Goal: Task Accomplishment & Management: Manage account settings

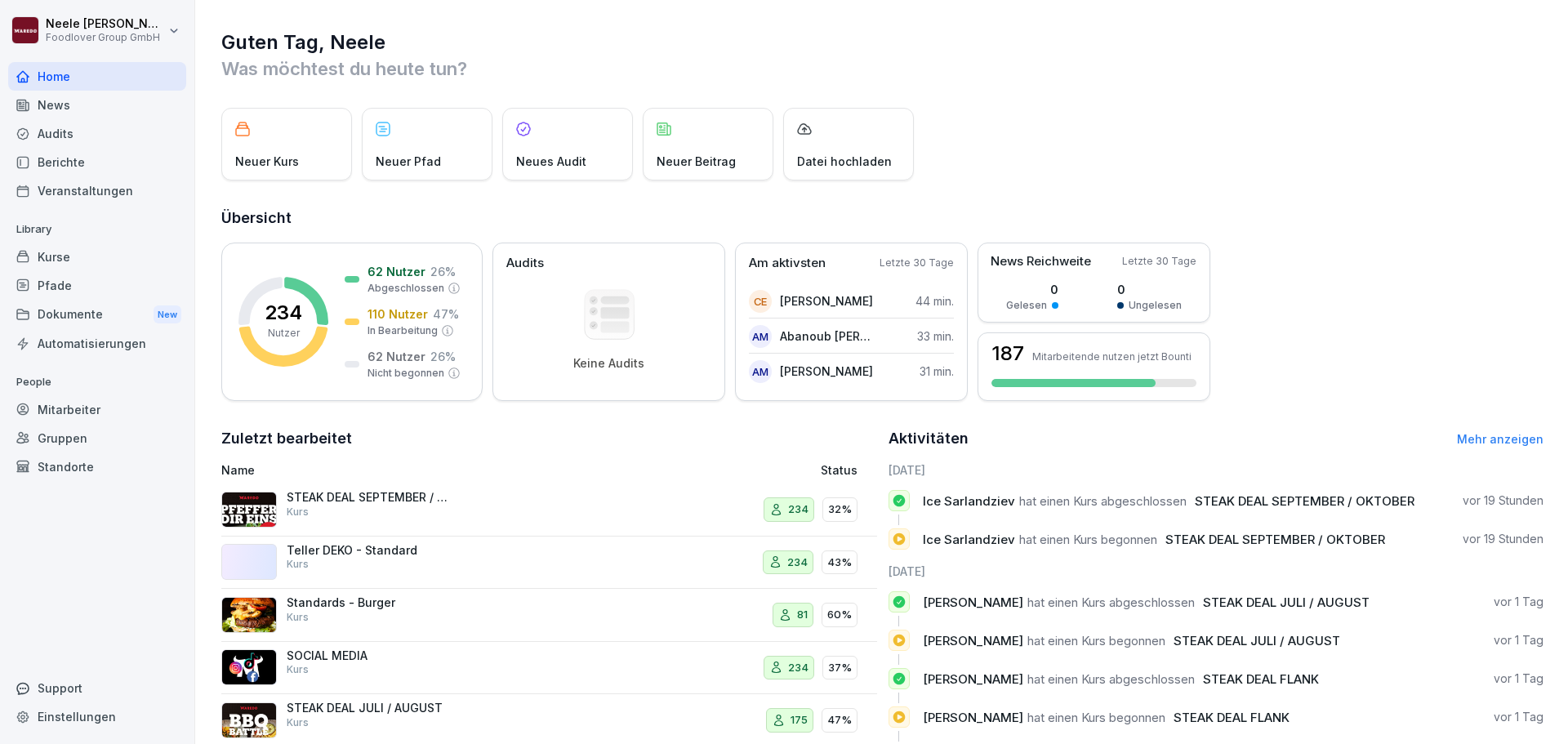
click at [58, 262] on div "Kurse" at bounding box center [97, 257] width 178 height 28
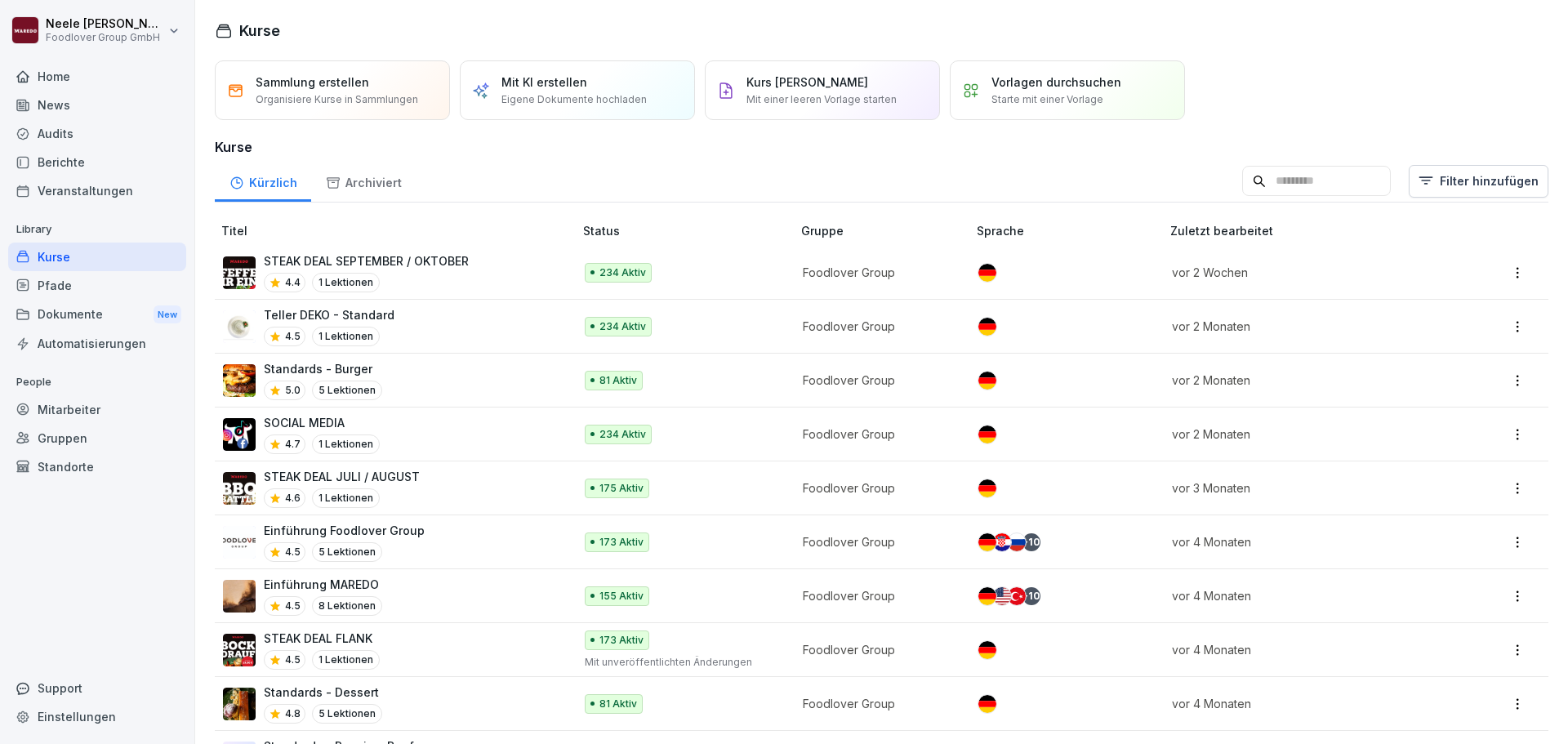
click at [430, 424] on div "SOCIAL MEDIA 4.7 1 Lektionen" at bounding box center [390, 434] width 334 height 40
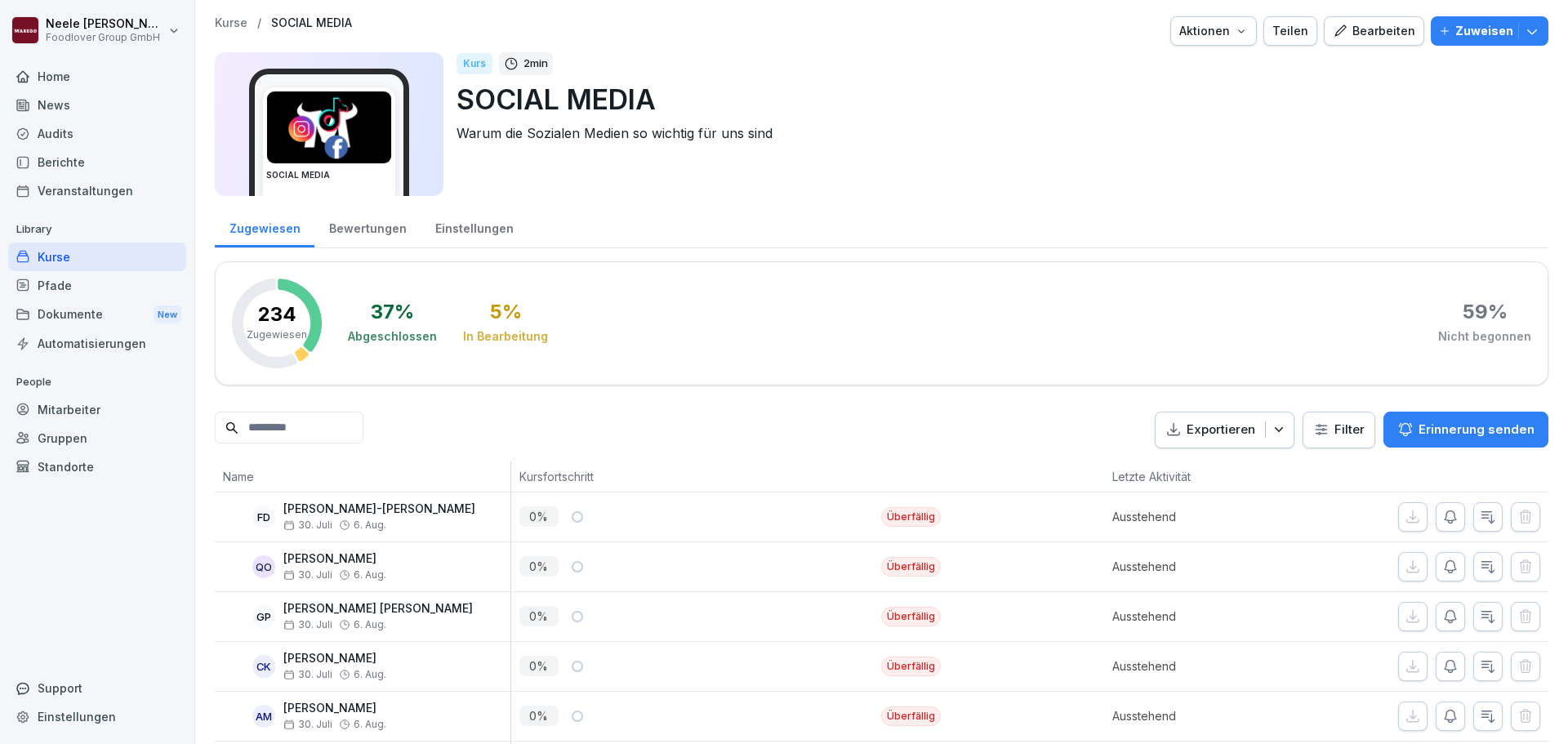
click at [1355, 34] on div "Bearbeiten" at bounding box center [1375, 30] width 83 height 18
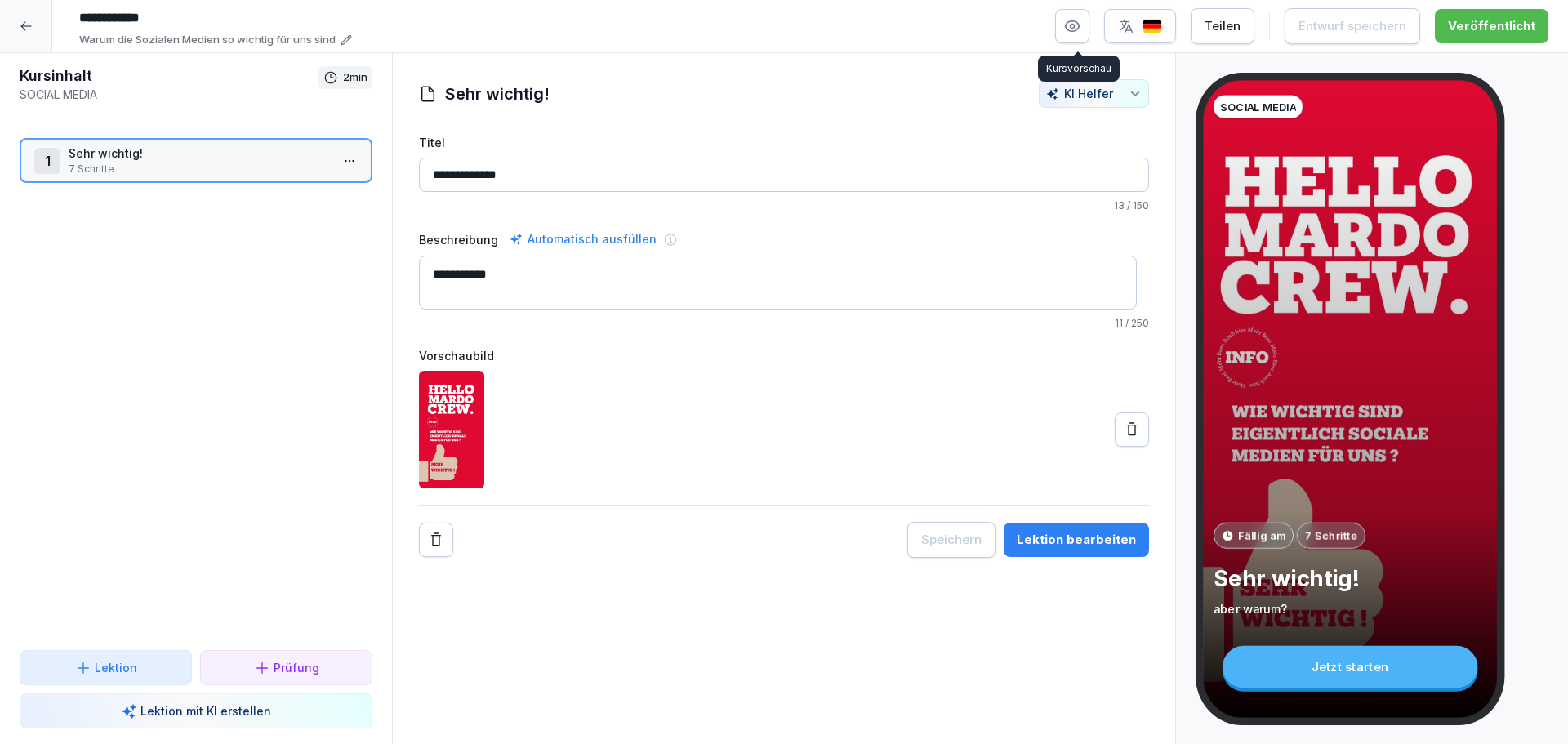
click at [1081, 24] on icon "button" at bounding box center [1072, 25] width 16 height 16
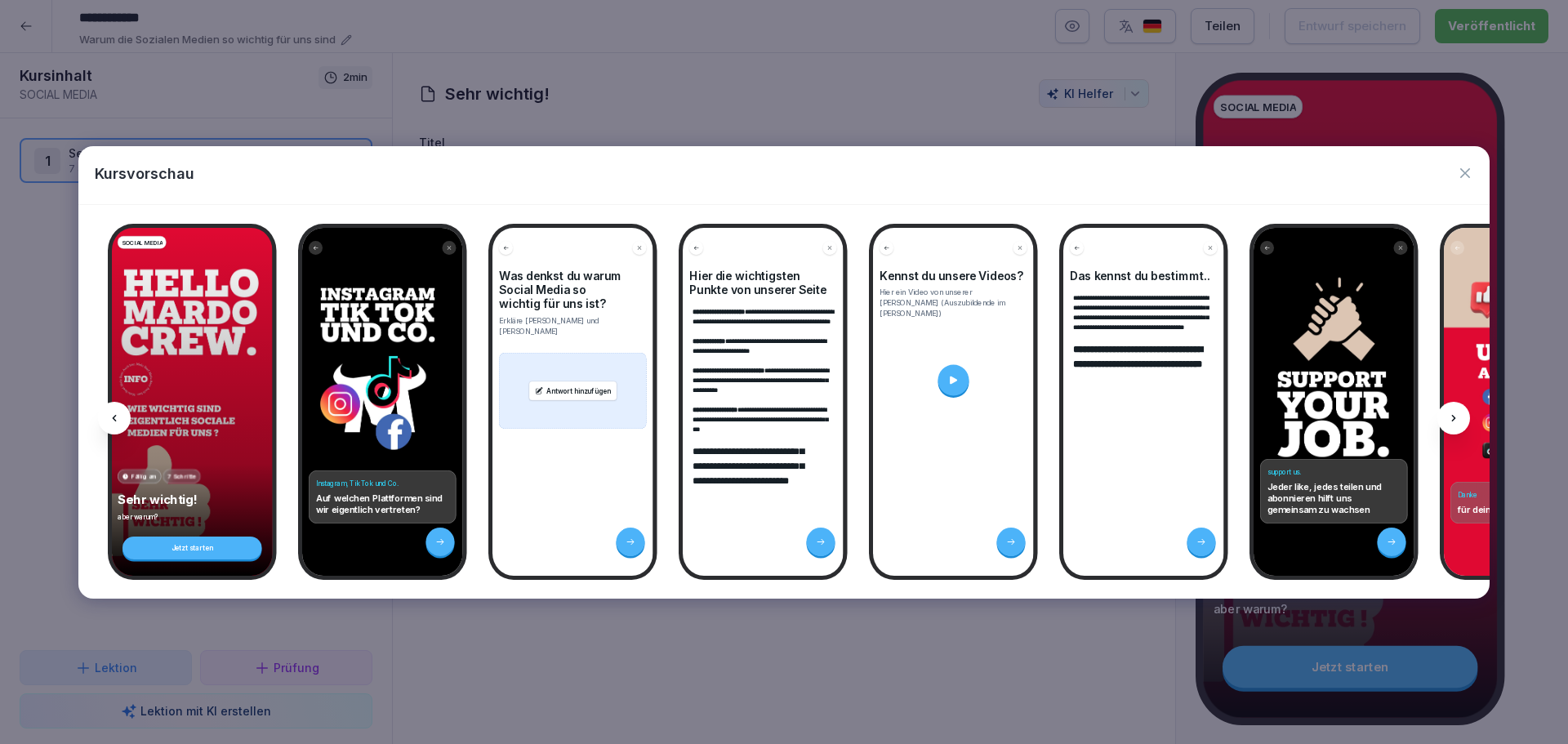
click at [1458, 413] on icon at bounding box center [1454, 418] width 13 height 13
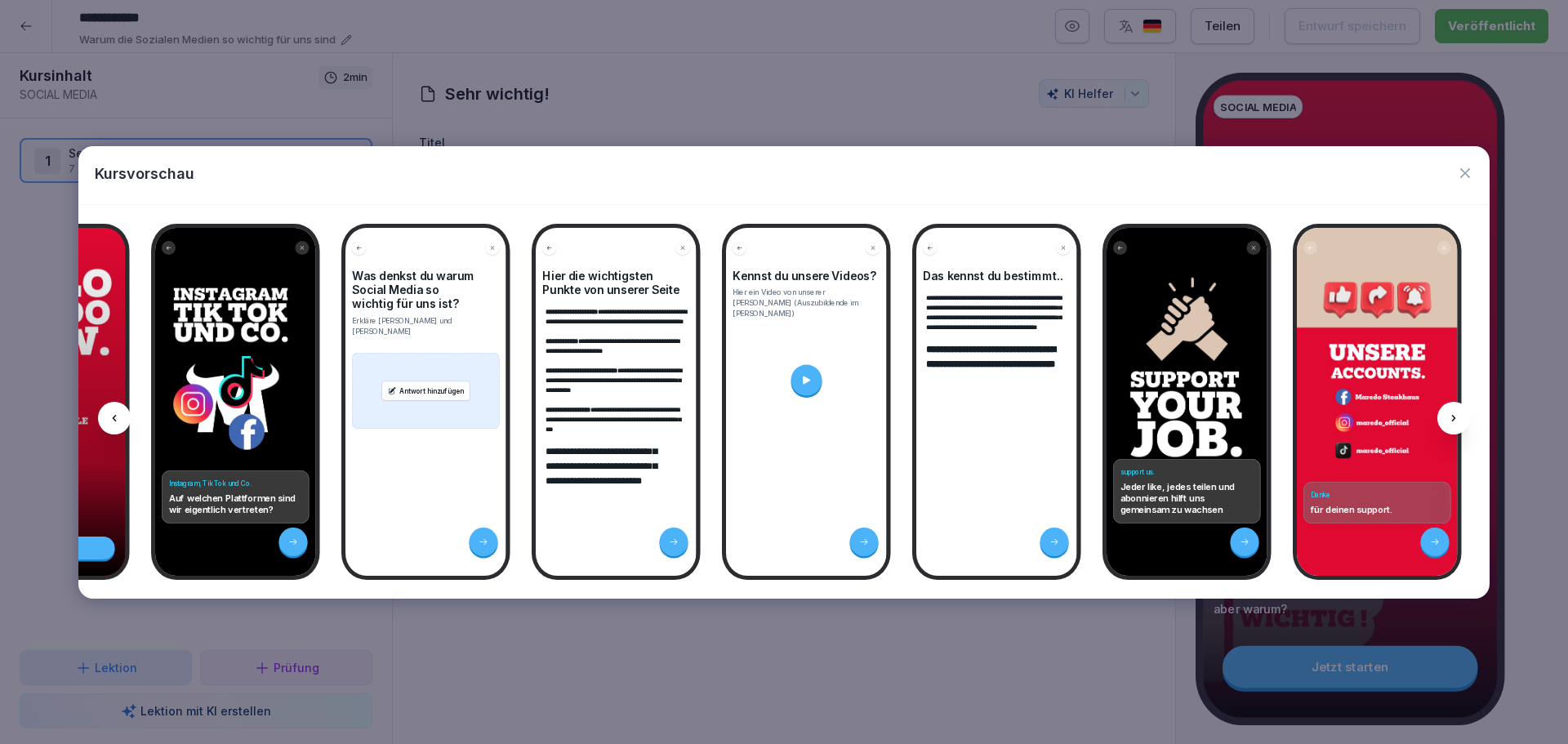
click at [1458, 412] on icon at bounding box center [1454, 418] width 13 height 13
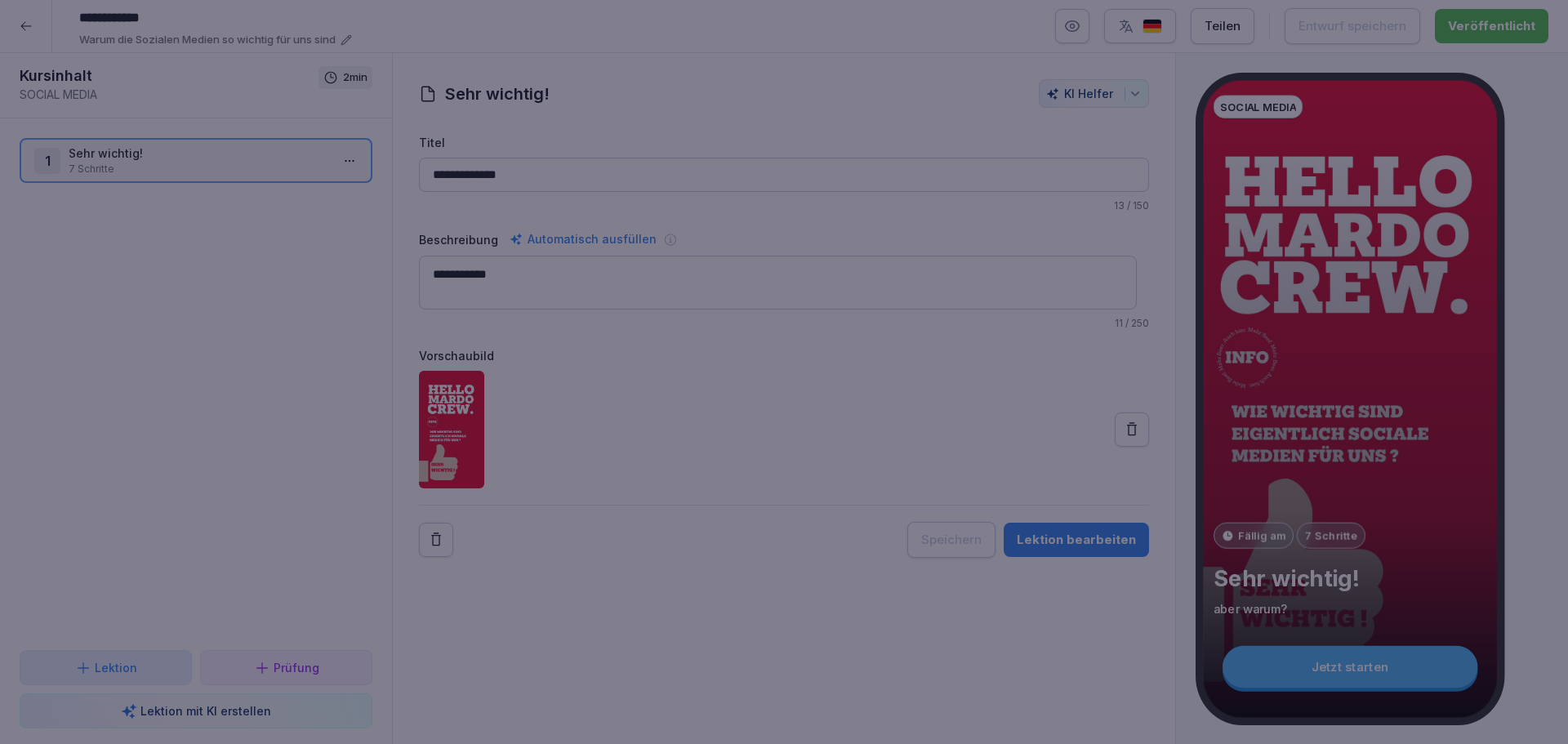
click at [819, 98] on div at bounding box center [784, 372] width 1568 height 744
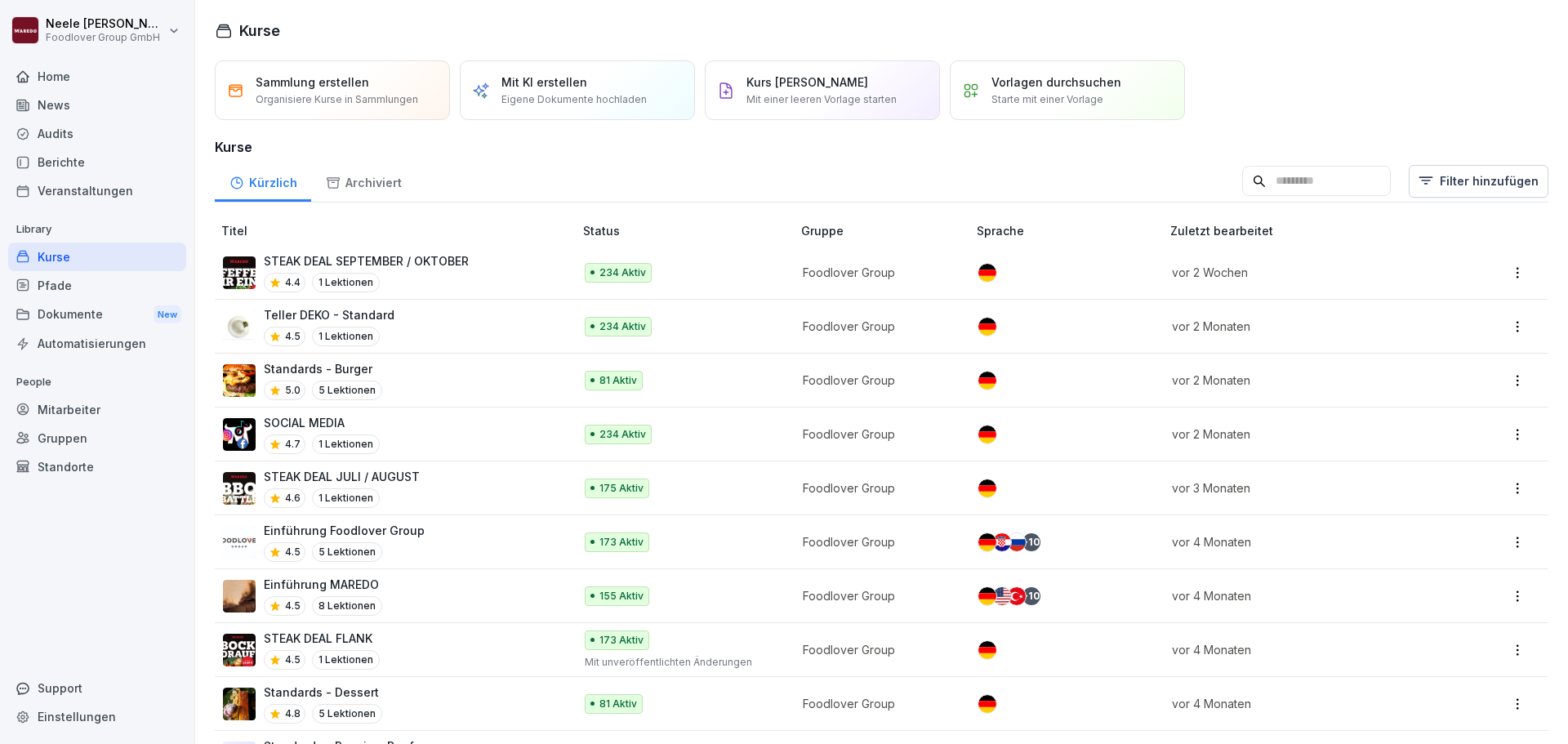
click at [451, 267] on p "STEAK DEAL SEPTEMBER / OKTOBER" at bounding box center [366, 261] width 205 height 17
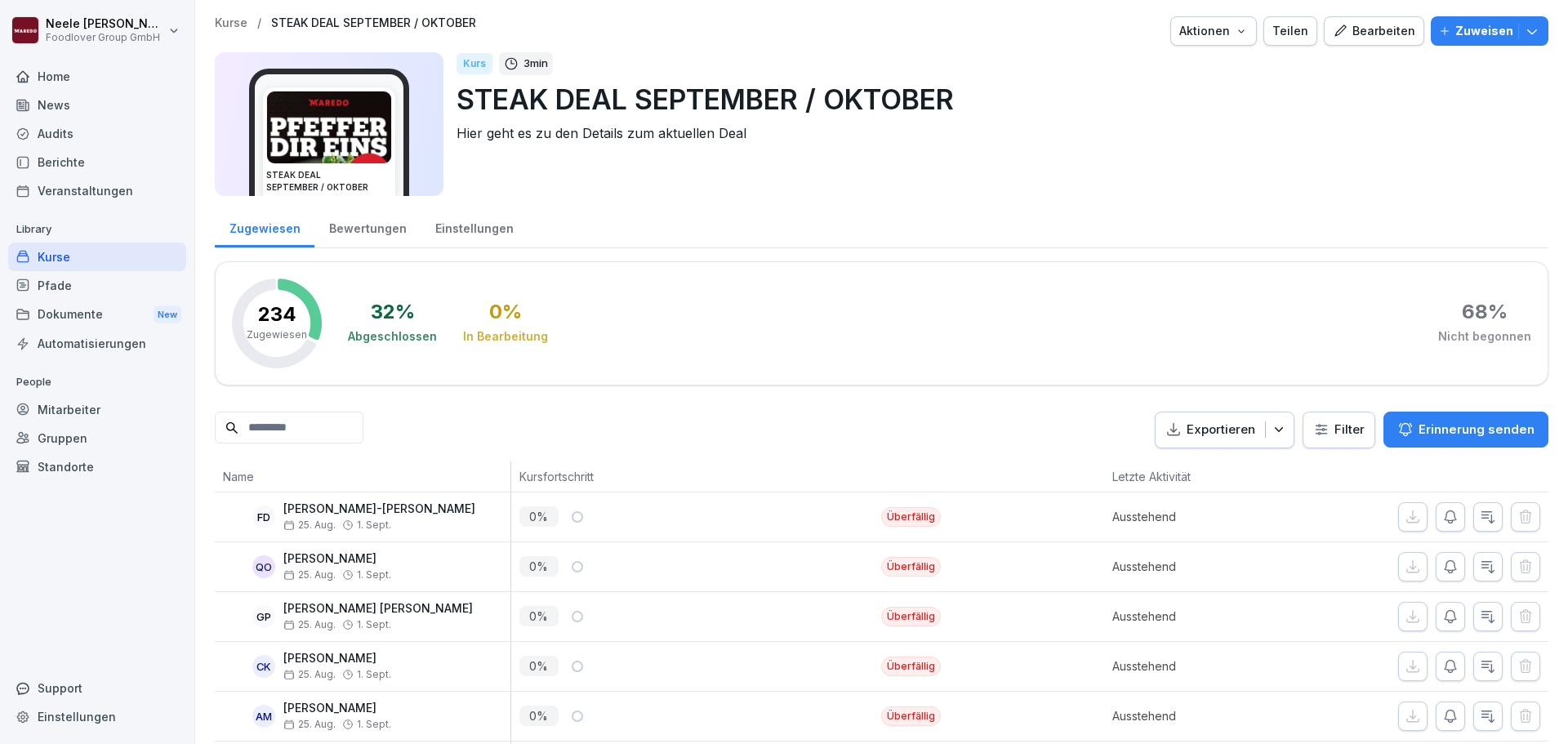
click at [1398, 27] on div "Bearbeiten" at bounding box center [1375, 30] width 83 height 18
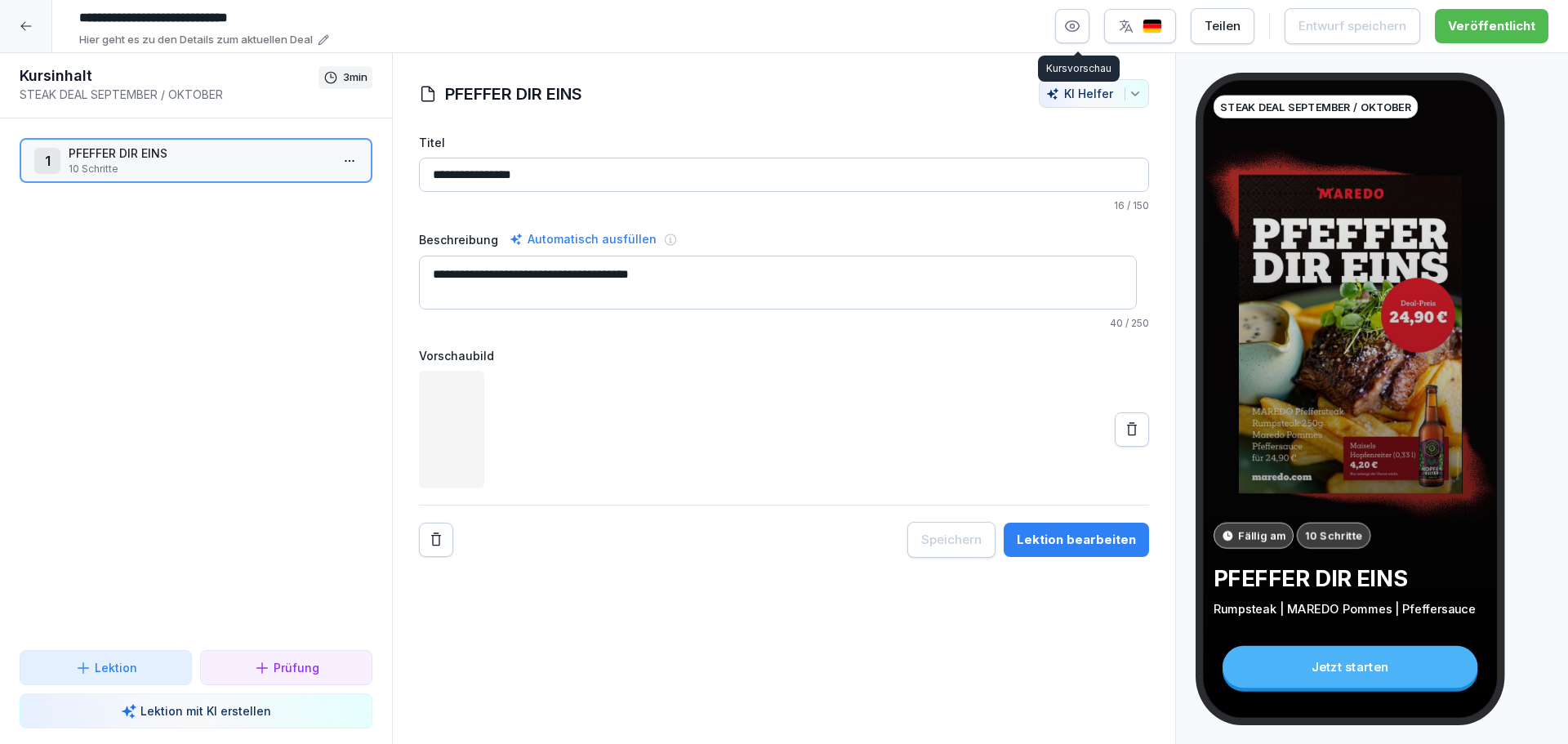
click at [1081, 29] on icon "button" at bounding box center [1072, 25] width 16 height 16
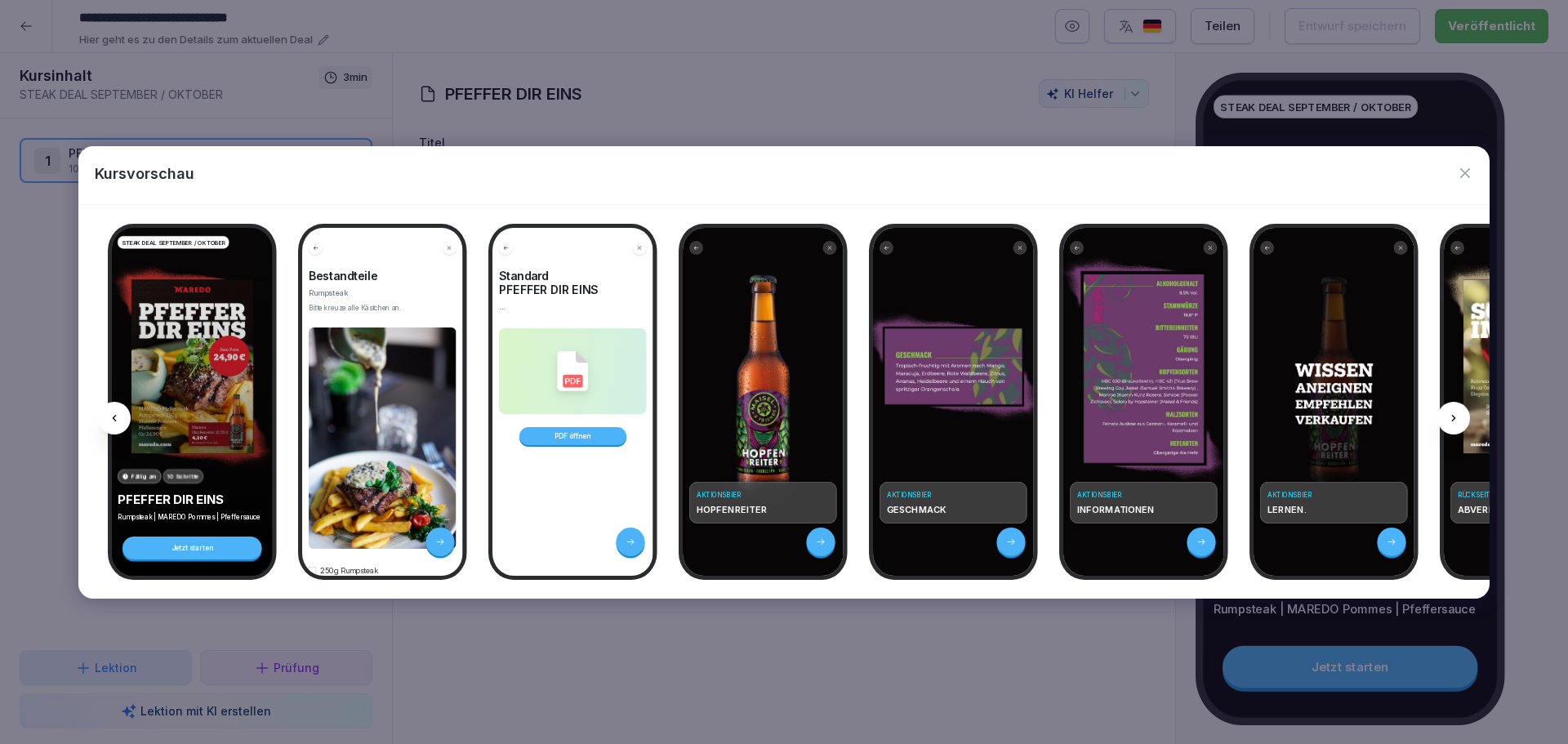
click at [1451, 416] on icon at bounding box center [1454, 418] width 13 height 13
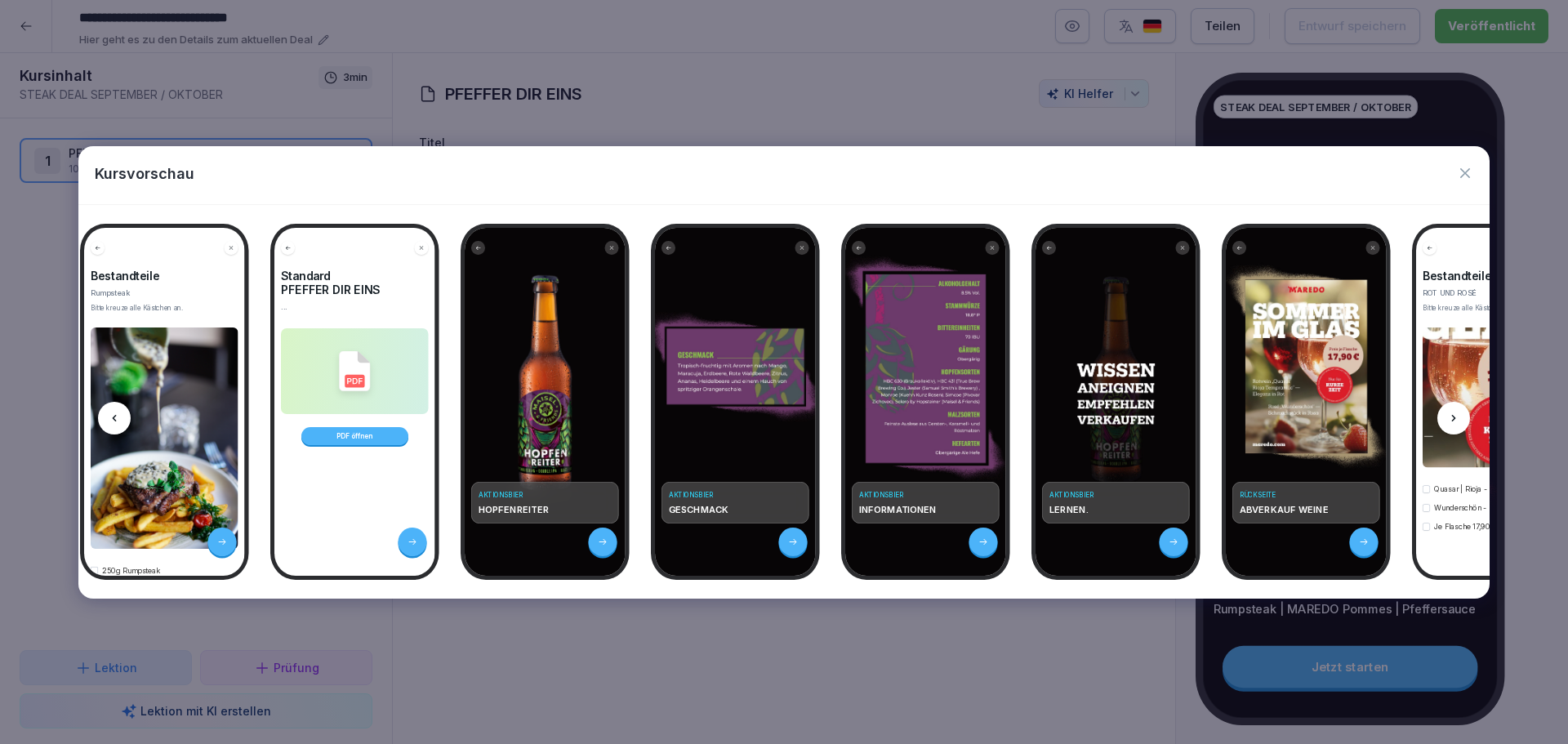
scroll to position [0, 218]
click at [1451, 416] on icon at bounding box center [1454, 418] width 13 height 13
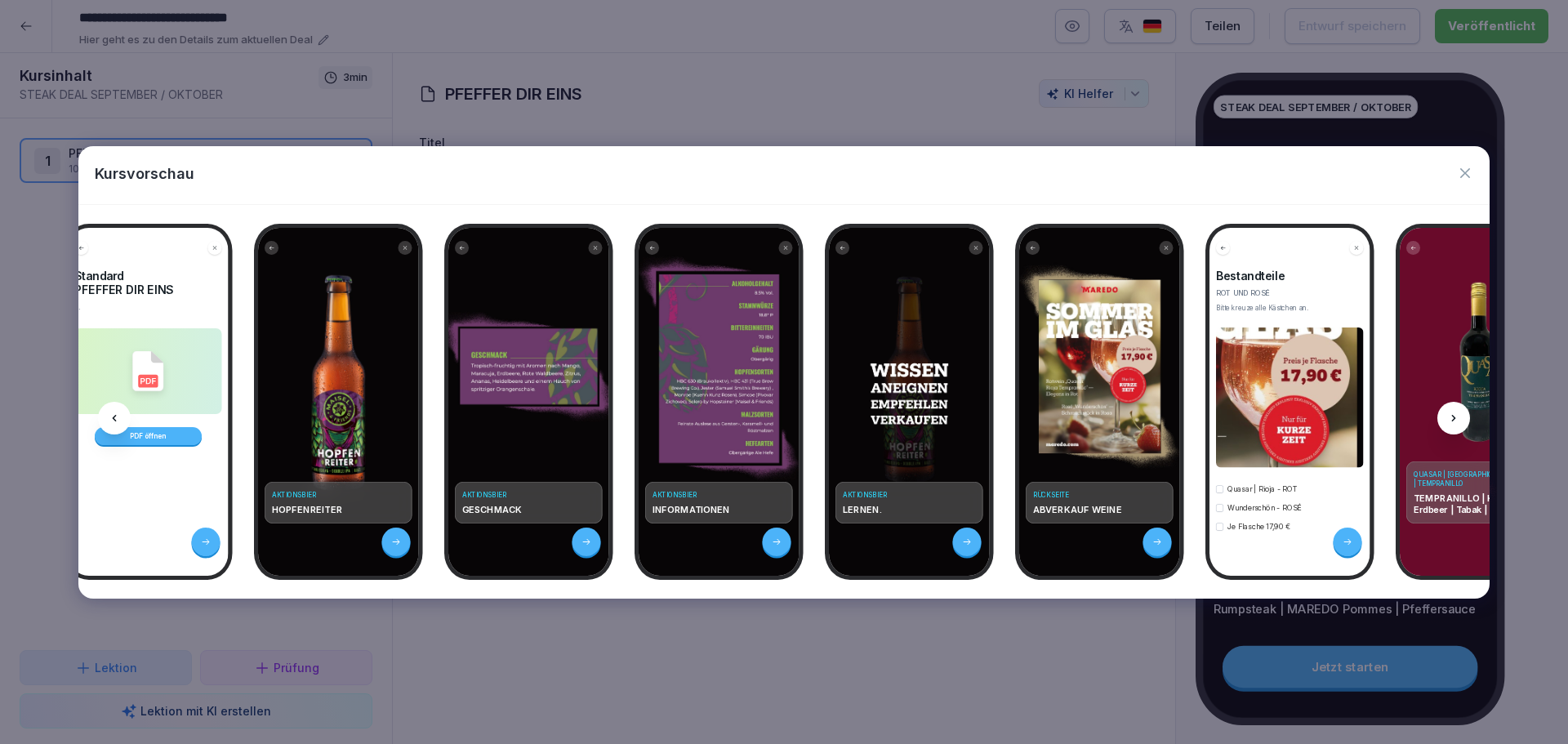
scroll to position [0, 434]
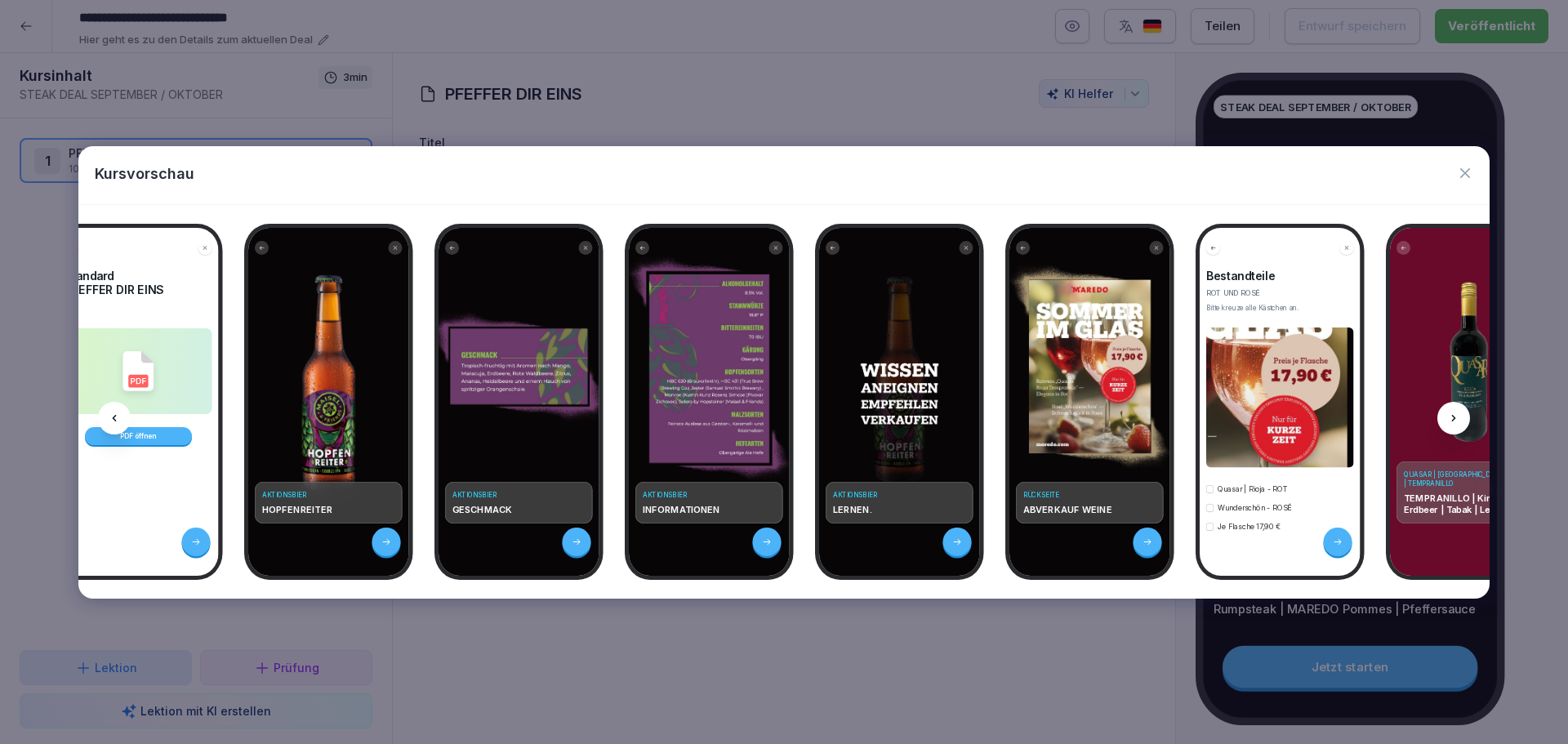
click at [1451, 416] on icon at bounding box center [1454, 418] width 13 height 13
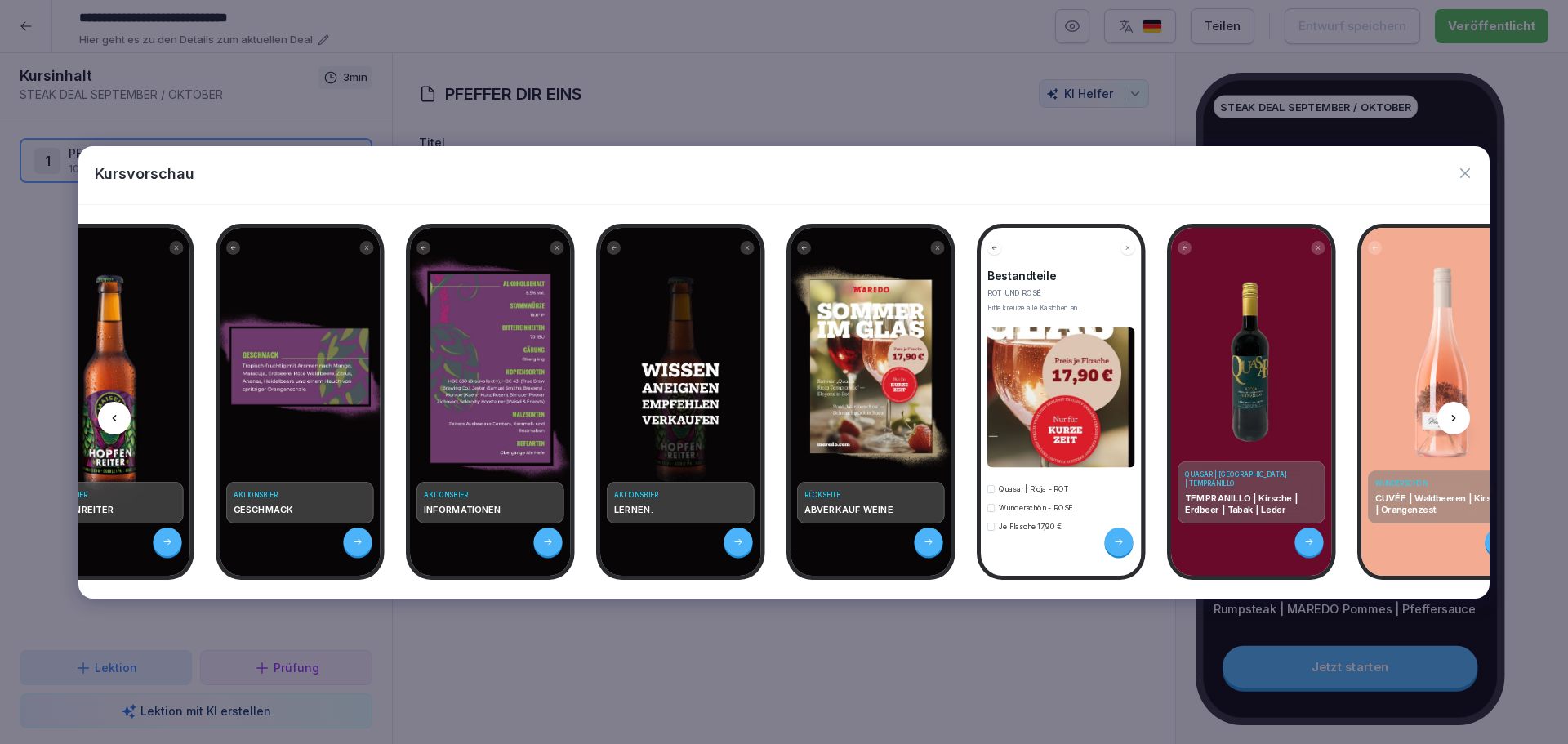
click at [1451, 416] on icon at bounding box center [1454, 418] width 13 height 13
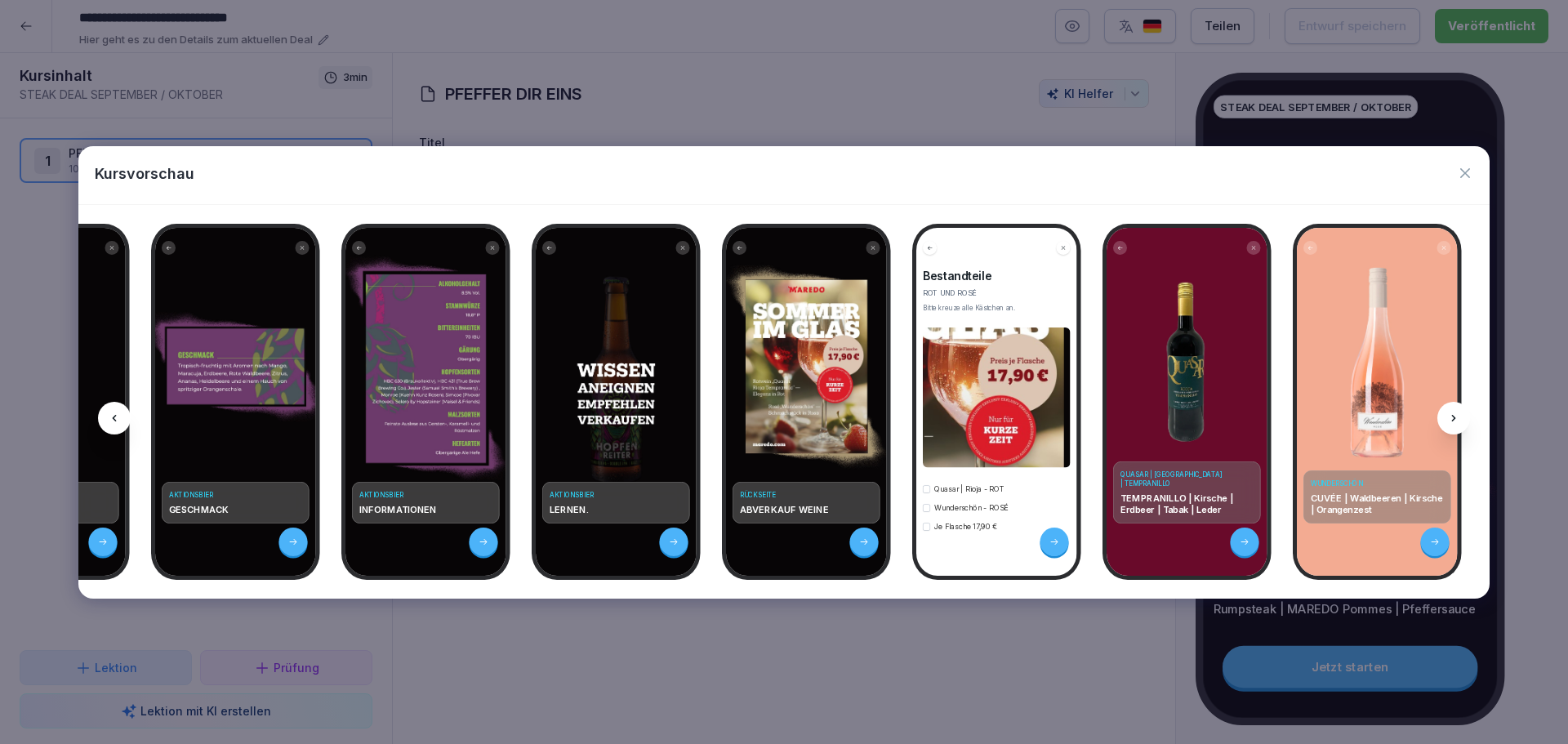
click at [1451, 416] on icon at bounding box center [1454, 418] width 13 height 13
click at [1466, 174] on icon "button" at bounding box center [1465, 173] width 9 height 9
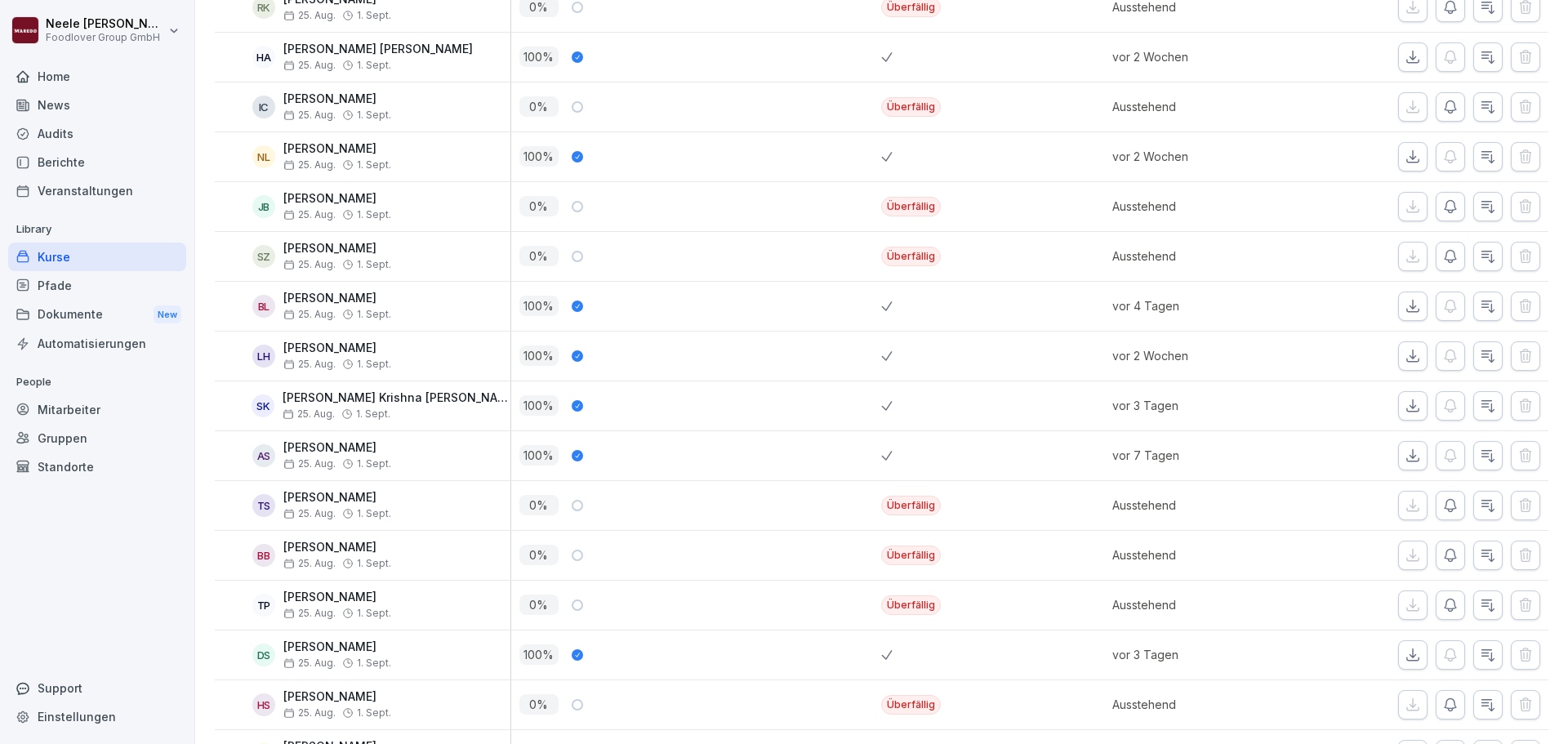
scroll to position [1879, 0]
